Goal: Task Accomplishment & Management: Manage account settings

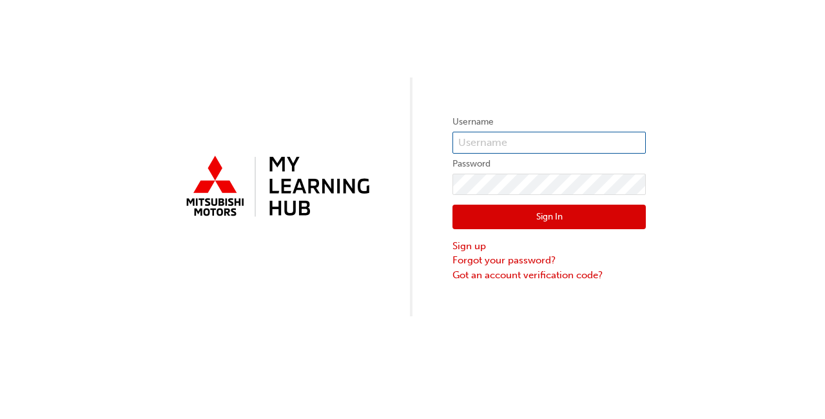
click at [544, 143] on input "text" at bounding box center [549, 143] width 193 height 22
click at [545, 143] on input "text" at bounding box center [549, 143] width 193 height 22
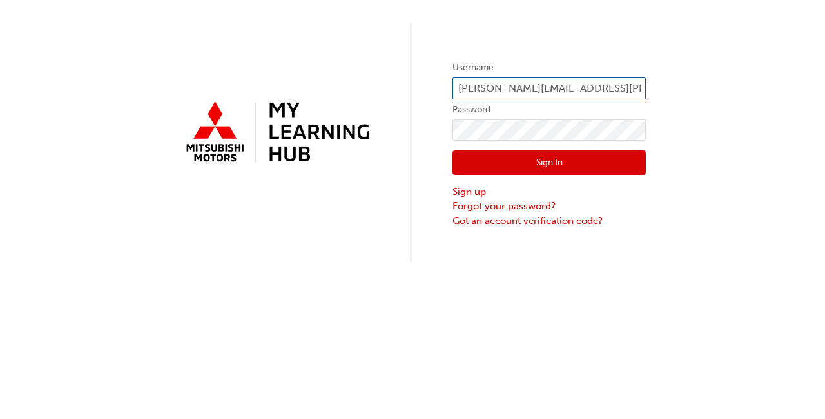
type input "[PERSON_NAME][EMAIL_ADDRESS][PERSON_NAME][DOMAIN_NAME]"
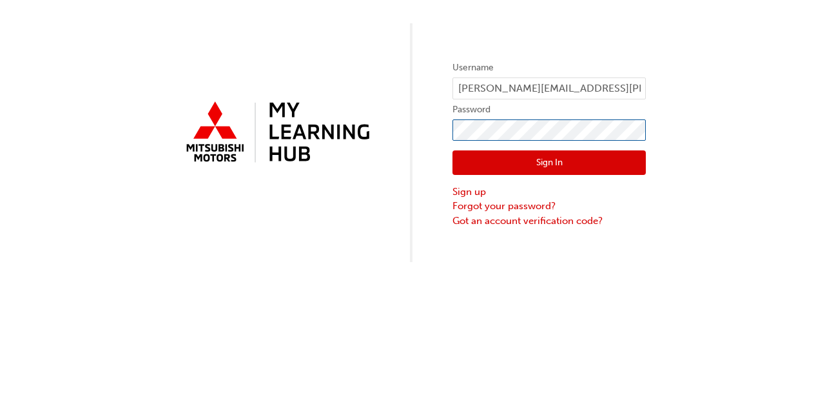
click button "Sign In" at bounding box center [549, 216] width 193 height 25
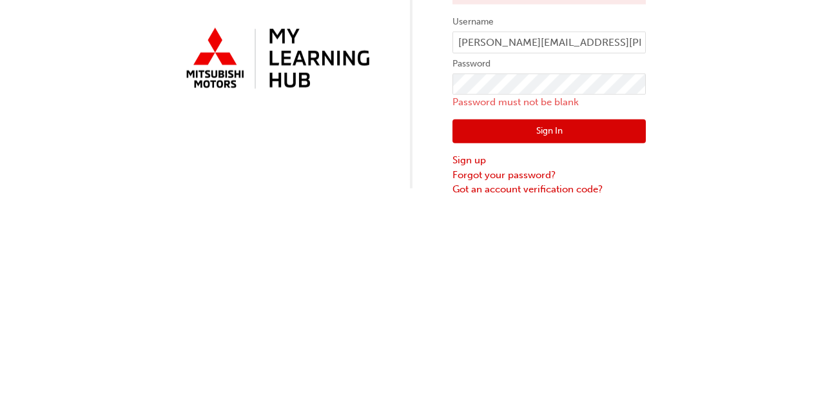
click at [99, 230] on div "No users were found with this username. Please sign up first using the link bel…" at bounding box center [412, 166] width 825 height 333
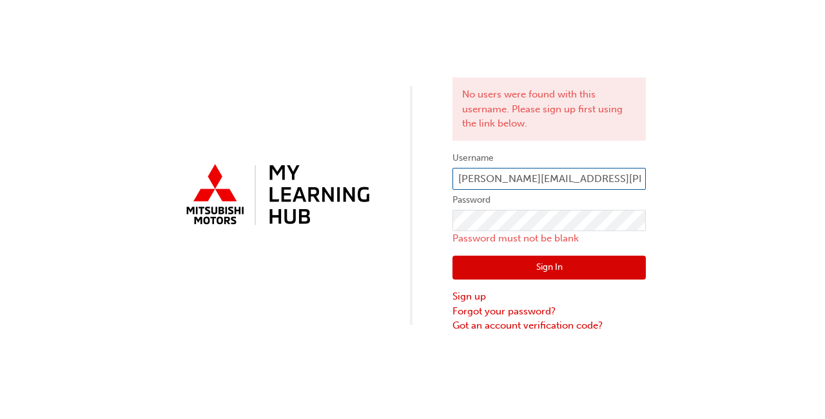
click at [526, 185] on input "[PERSON_NAME][EMAIL_ADDRESS][PERSON_NAME][DOMAIN_NAME]" at bounding box center [549, 179] width 193 height 22
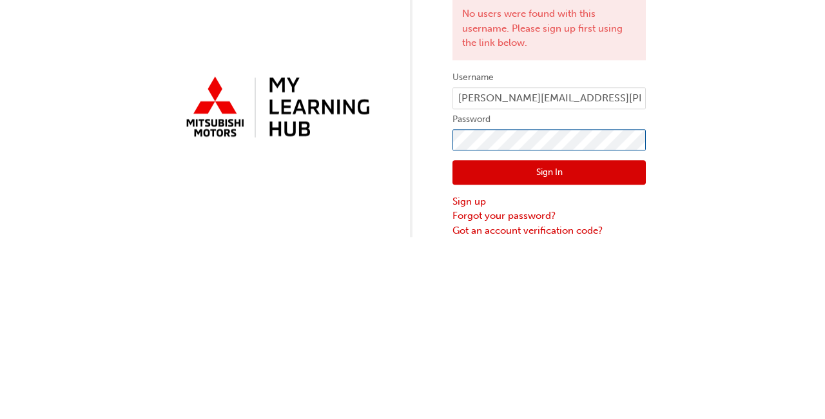
click button "Sign In" at bounding box center [549, 253] width 193 height 25
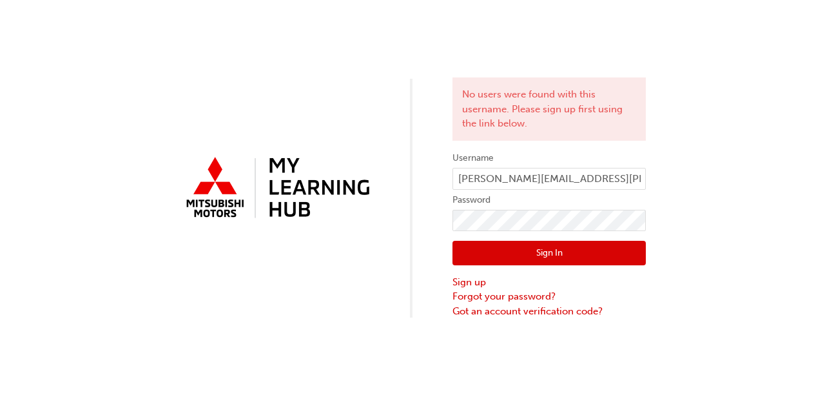
click at [535, 260] on button "Sign In" at bounding box center [549, 253] width 193 height 25
click at [628, 23] on div "No users were found with this username. Please sign up first using the link bel…" at bounding box center [412, 159] width 825 height 318
click at [515, 297] on link "Forgot your password?" at bounding box center [549, 296] width 193 height 15
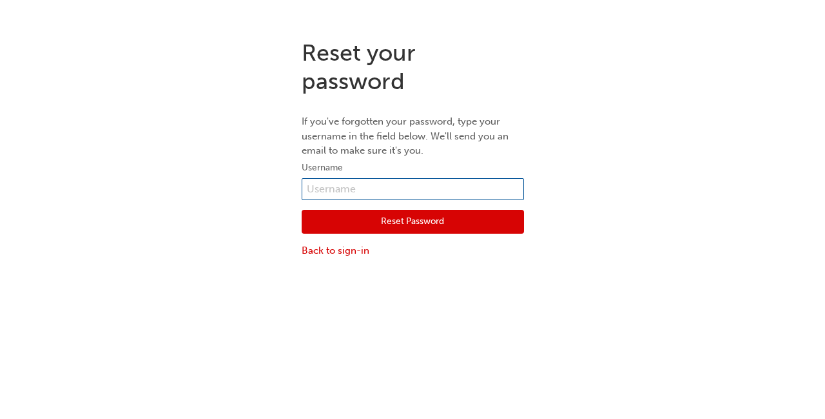
click at [348, 187] on input "text" at bounding box center [413, 189] width 222 height 22
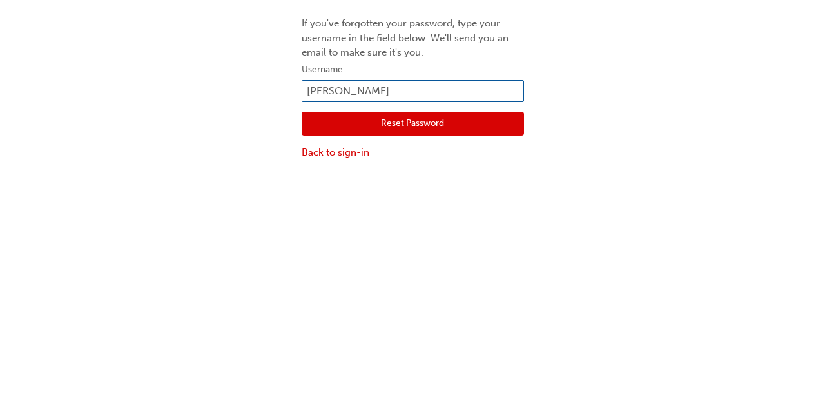
type input "[PERSON_NAME]"
click at [448, 222] on button "Reset Password" at bounding box center [413, 222] width 222 height 25
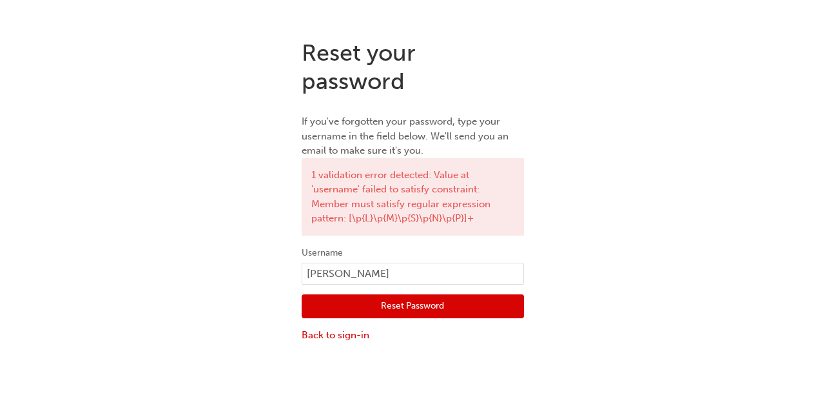
click at [391, 306] on button "Reset Password" at bounding box center [413, 306] width 222 height 25
click at [327, 340] on link "Back to sign-in" at bounding box center [413, 335] width 222 height 15
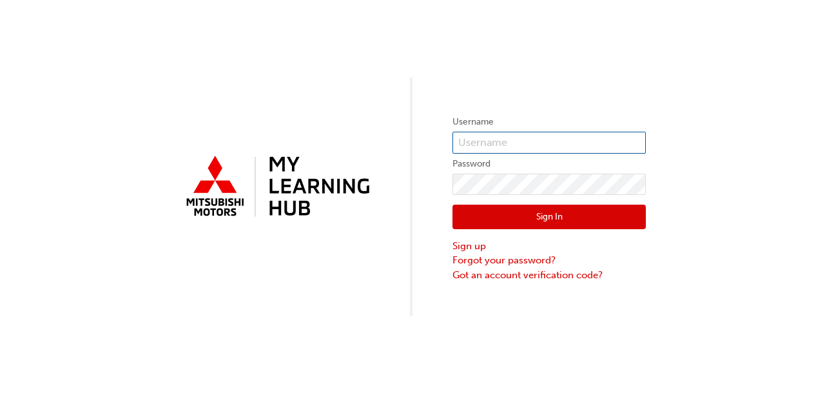
click at [557, 139] on input "text" at bounding box center [549, 143] width 193 height 22
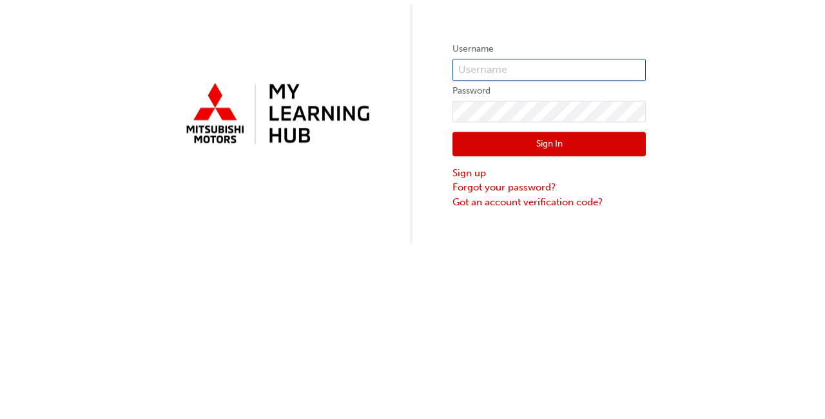
click at [579, 145] on input "text" at bounding box center [549, 143] width 193 height 22
click at [528, 150] on input "text" at bounding box center [549, 143] width 193 height 22
click at [511, 144] on input "text" at bounding box center [549, 143] width 193 height 22
type input "[PERSON_NAME][EMAIL_ADDRESS][PERSON_NAME][DOMAIN_NAME]"
